Goal: Task Accomplishment & Management: Manage account settings

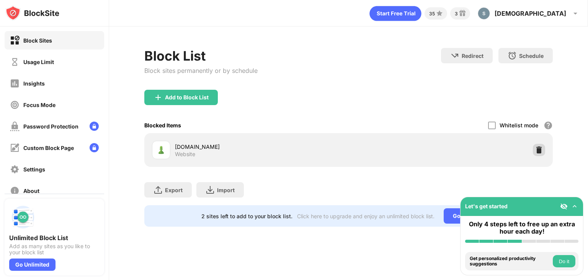
click at [541, 151] on img at bounding box center [539, 150] width 8 height 8
